Goal: Find specific page/section: Find specific page/section

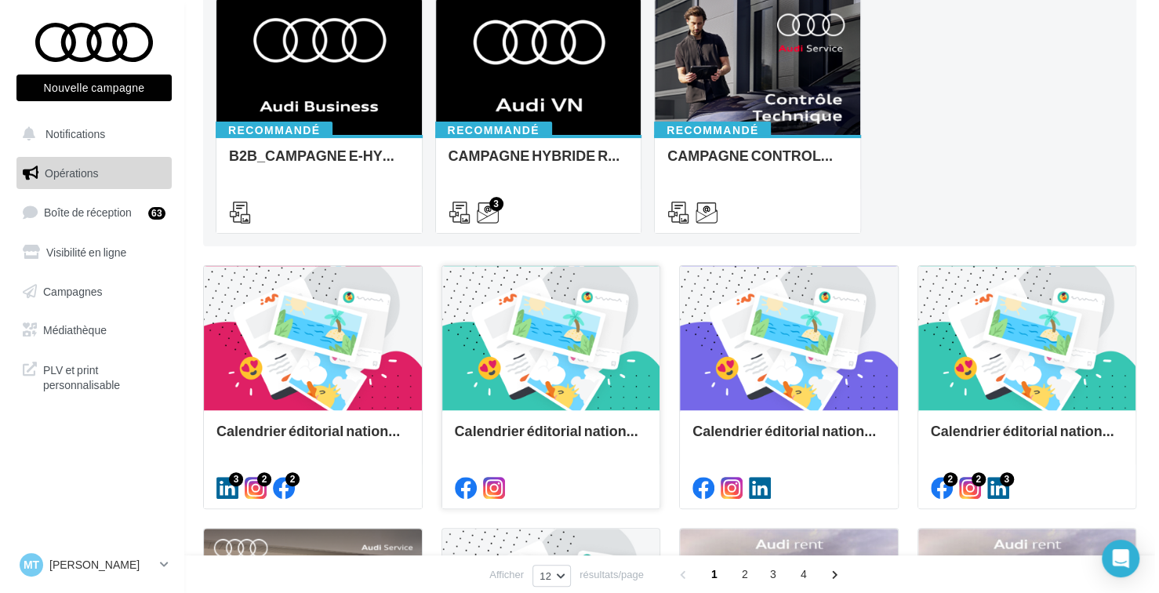
scroll to position [206, 0]
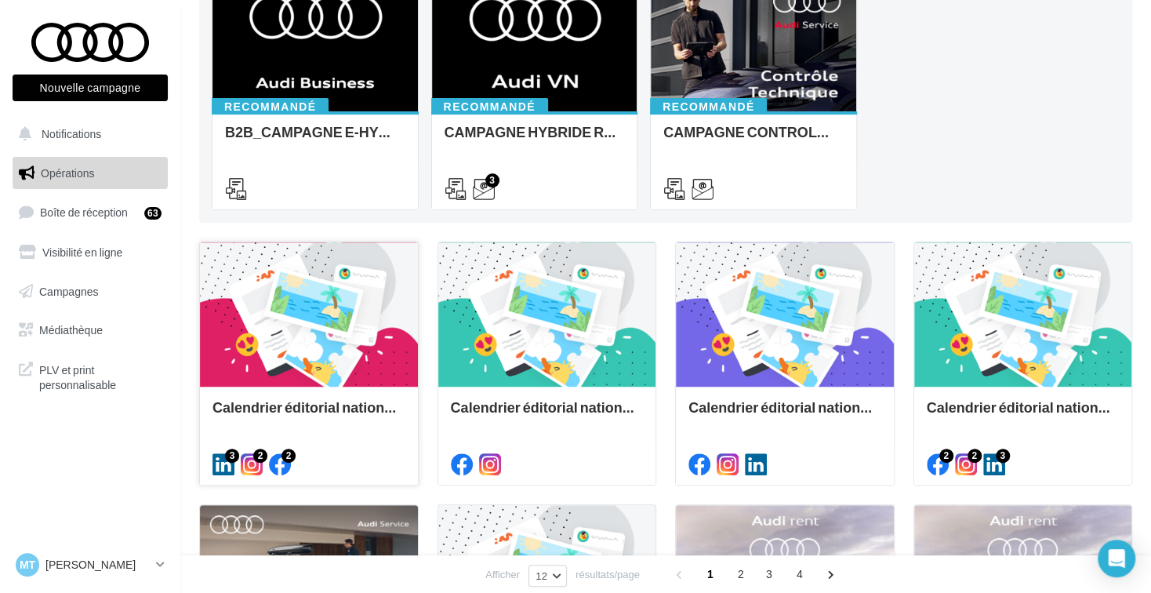
click at [250, 341] on div at bounding box center [309, 315] width 218 height 147
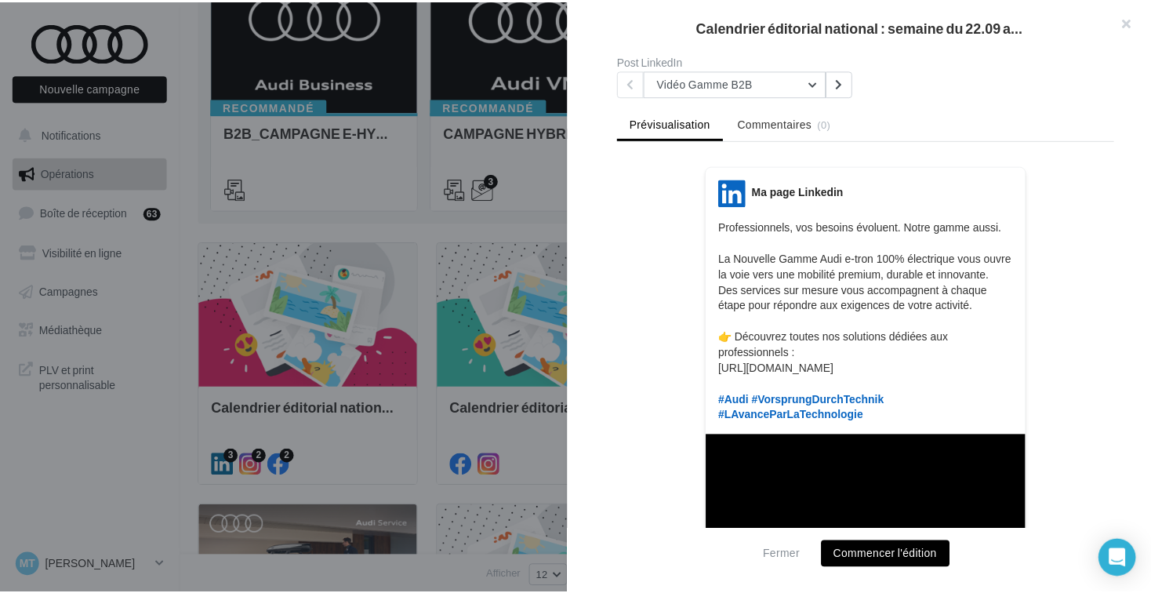
scroll to position [110, 0]
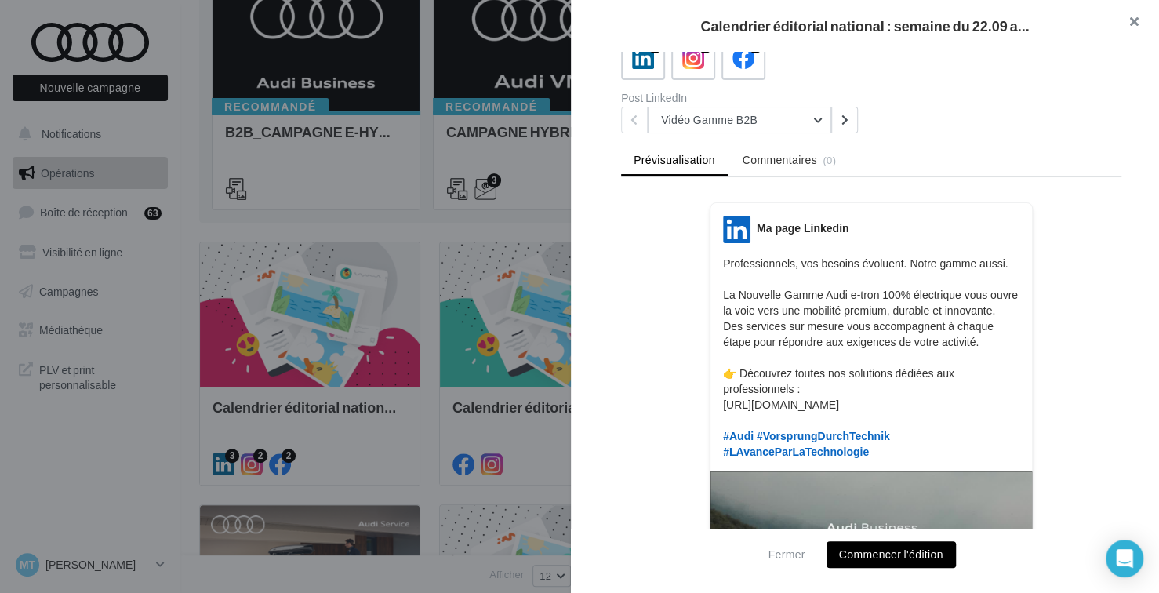
click at [1132, 25] on button "button" at bounding box center [1127, 23] width 63 height 47
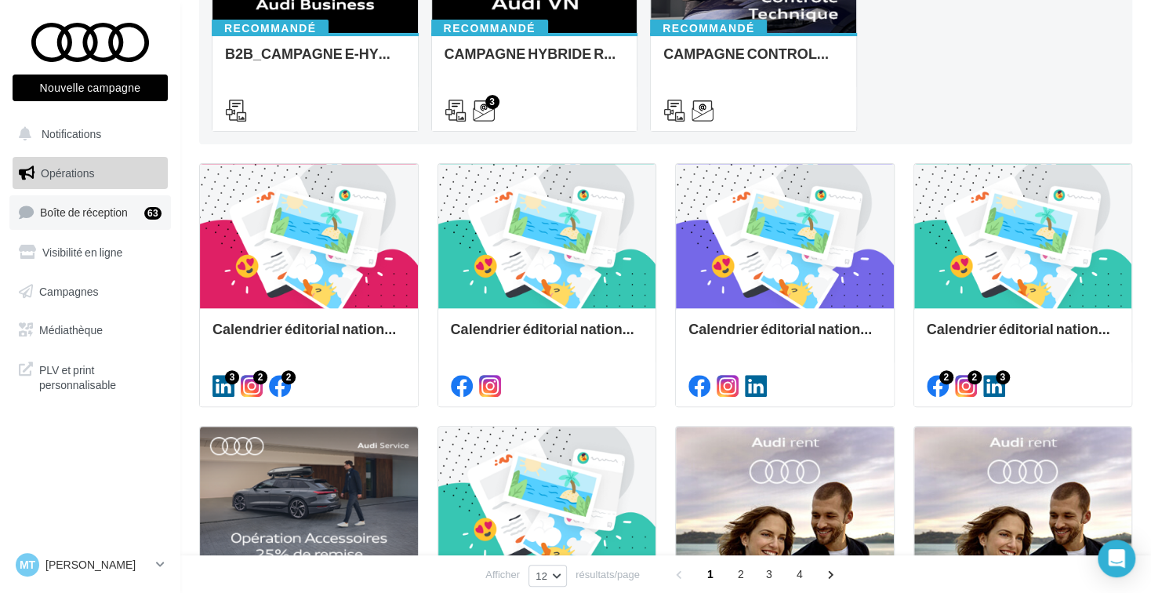
scroll to position [285, 0]
click at [99, 324] on span "Médiathèque" at bounding box center [71, 329] width 64 height 13
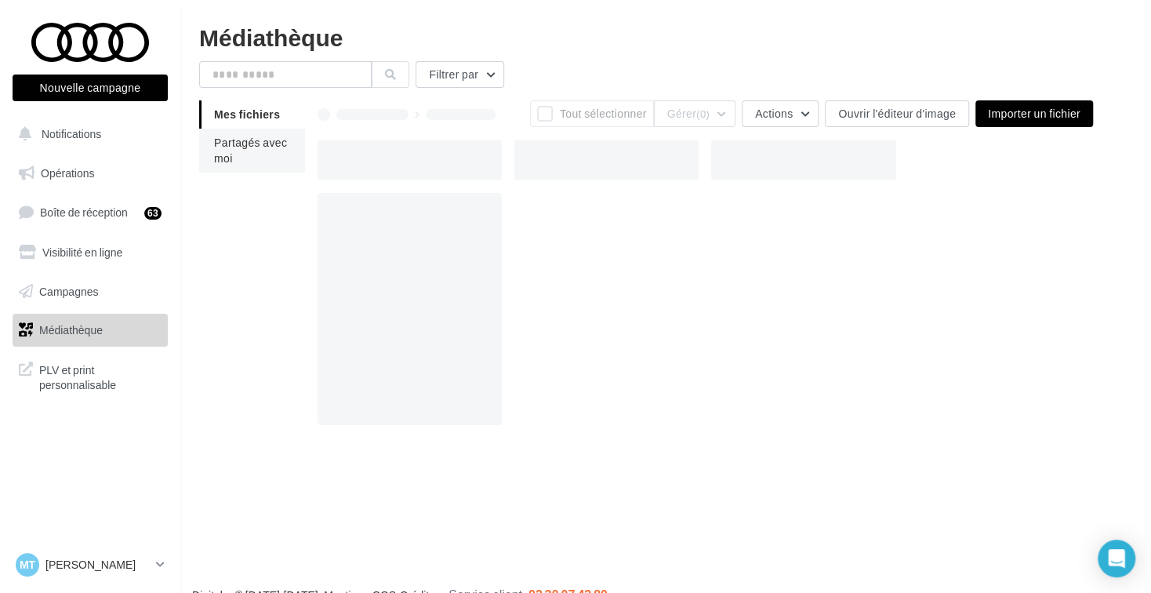
click at [238, 151] on li "Partagés avec moi" at bounding box center [252, 151] width 106 height 44
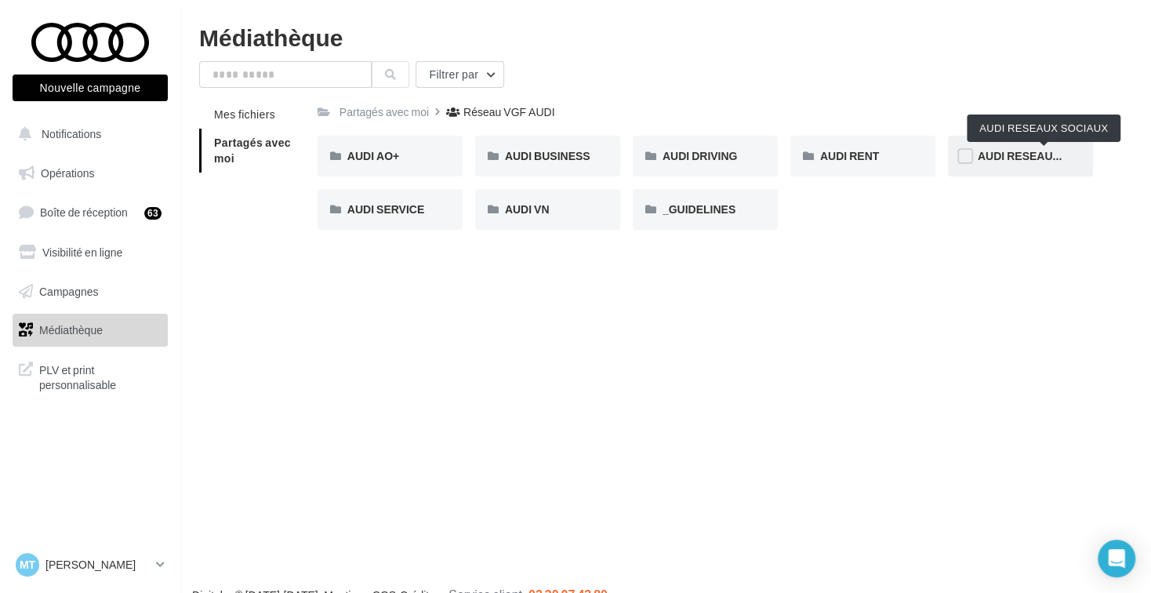
click at [1019, 153] on span "AUDI RESEAUX SOCIAUX" at bounding box center [1045, 155] width 135 height 13
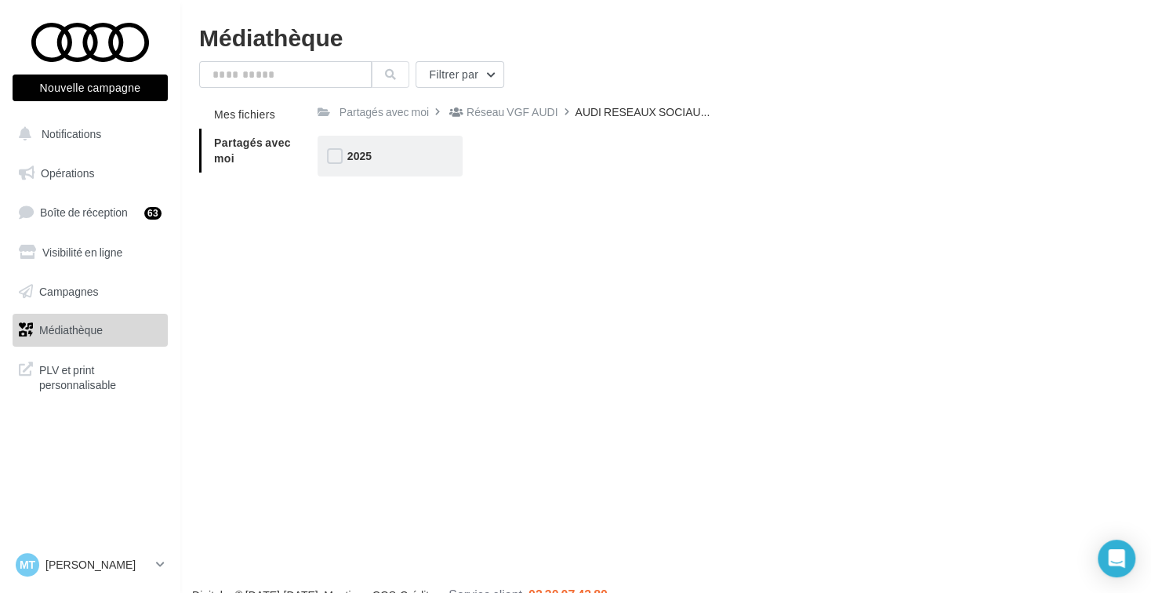
click at [369, 137] on div "2025" at bounding box center [390, 156] width 145 height 41
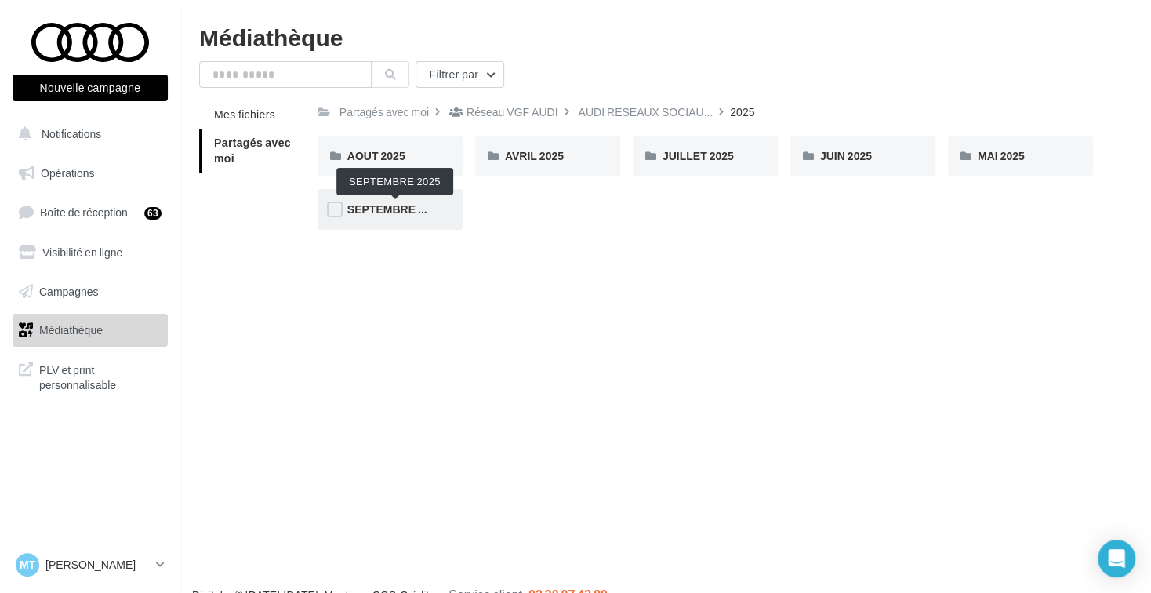
click at [420, 216] on span "SEPTEMBRE 2025" at bounding box center [394, 208] width 95 height 13
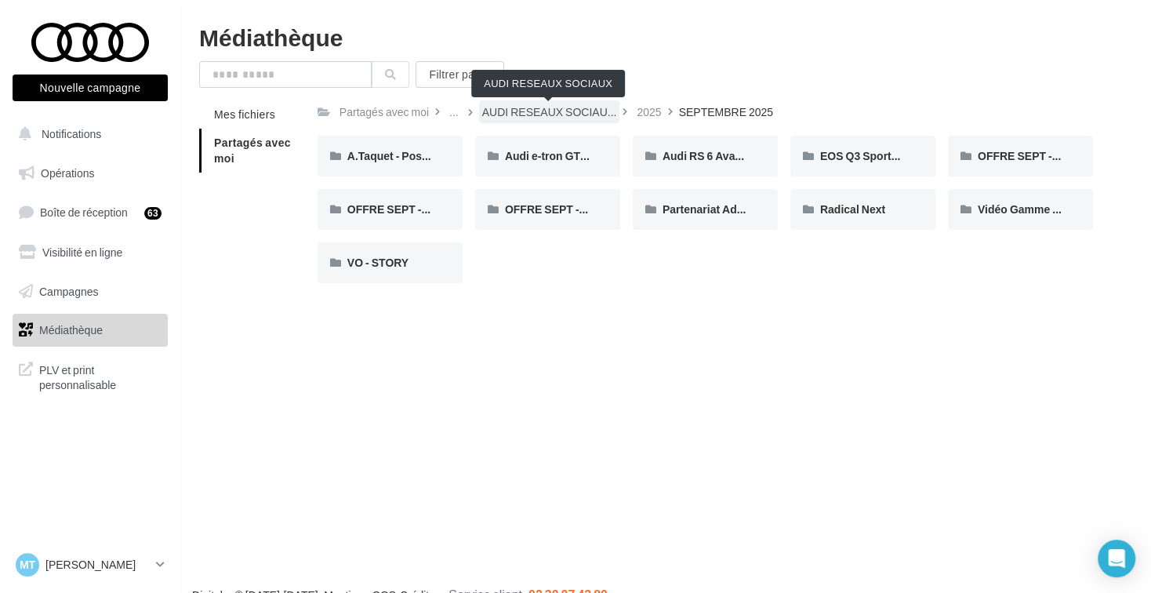
click at [587, 109] on span "AUDI RESEAUX SOCIAU..." at bounding box center [549, 112] width 135 height 16
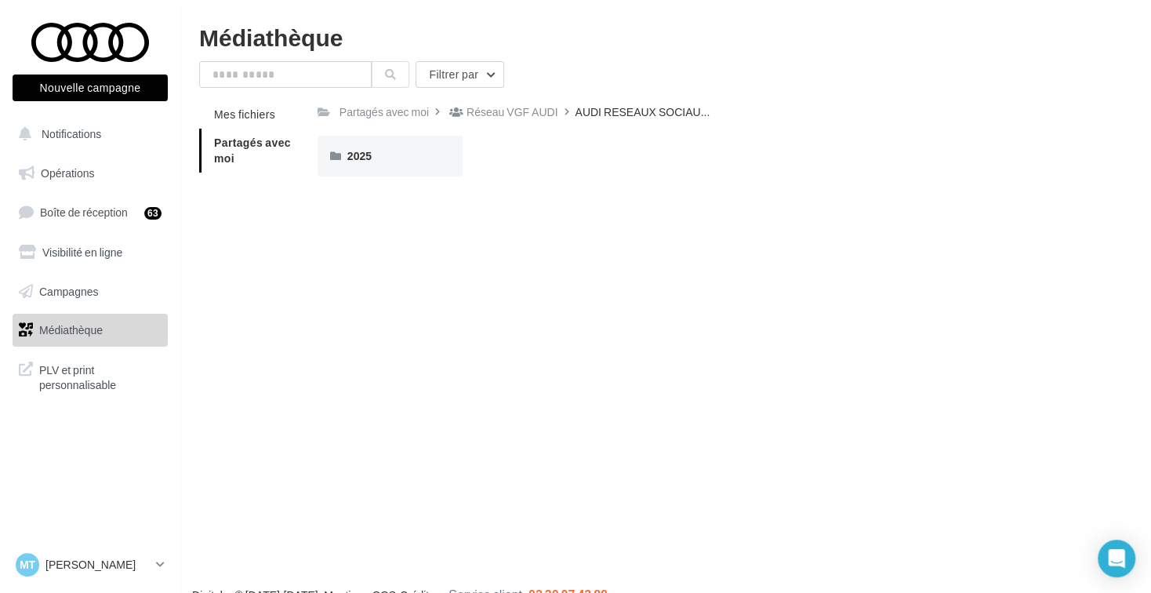
click at [302, 370] on div "Nouvelle campagne Nouvelle campagne Notifications Opérations Boîte de réception…" at bounding box center [575, 321] width 1151 height 593
